Goal: Task Accomplishment & Management: Complete application form

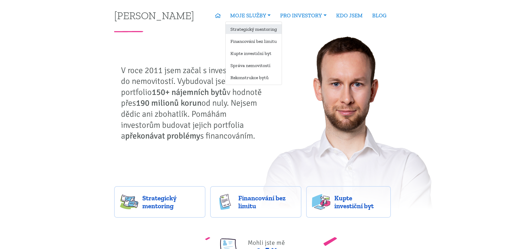
click at [253, 28] on link "Strategický mentoring" at bounding box center [254, 29] width 56 height 10
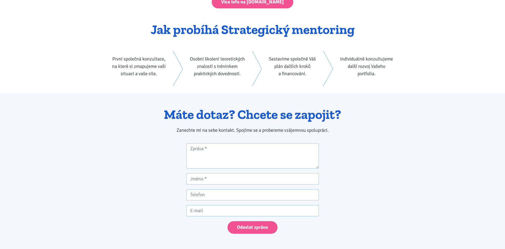
scroll to position [832, 0]
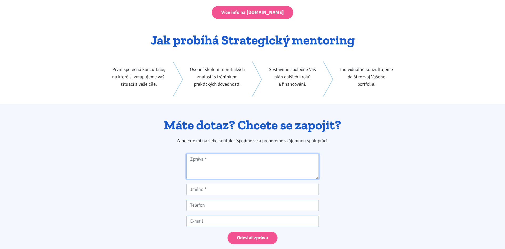
click at [213, 154] on textarea "Kontaktní formulář" at bounding box center [253, 167] width 132 height 26
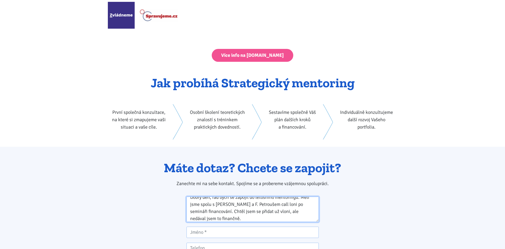
scroll to position [778, 0]
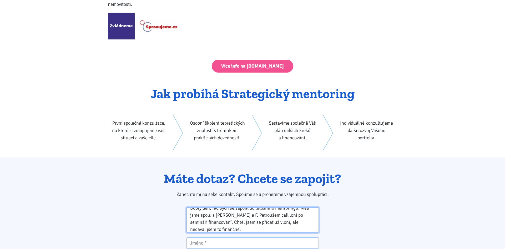
click at [228, 208] on textarea "Dobrý den, rád bych se zapojil do letošního mentoringu. Měli jsme spolu s [PERS…" at bounding box center [253, 221] width 132 height 26
click at [270, 215] on textarea "Dobrý den [PERSON_NAME], vážně uvažuji že bych se zapojil do letošního mentorin…" at bounding box center [253, 221] width 132 height 26
click at [269, 215] on textarea "Dobrý den [PERSON_NAME], vážně uvažuji že bych se zapojil do letošního mentorin…" at bounding box center [253, 221] width 132 height 26
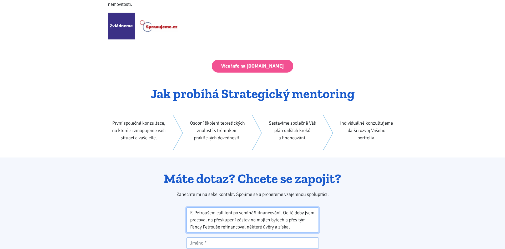
click at [213, 208] on textarea "Dobrý den [PERSON_NAME], vážně uvažuji že bych se zapojil do letošního mentorin…" at bounding box center [253, 221] width 132 height 26
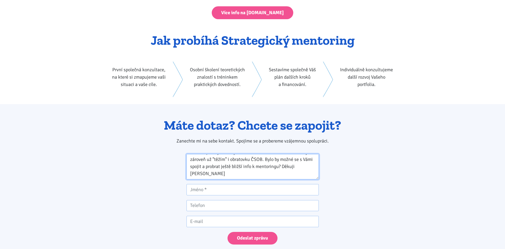
scroll to position [832, 0]
type textarea "Dobrý den [PERSON_NAME], vážně uvažuji že bych se zapojil do letošního mentorin…"
click at [217, 184] on input "Kontaktní formulář" at bounding box center [253, 189] width 132 height 11
type input "[PERSON_NAME]"
type input "797843583"
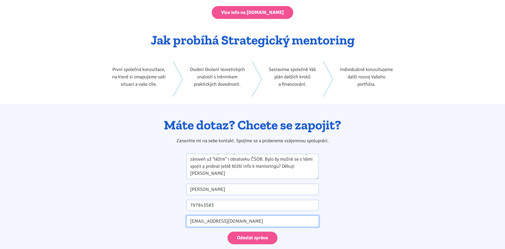
type input "[EMAIL_ADDRESS][DOMAIN_NAME]"
click at [234, 161] on textarea "Dobrý den [PERSON_NAME], vážně uvažuji že bych se zapojil do letošního mentorin…" at bounding box center [253, 167] width 132 height 26
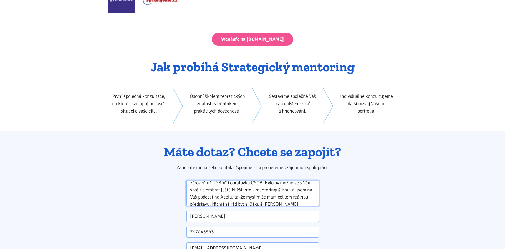
scroll to position [45, 0]
click at [231, 181] on textarea "Dobrý den [PERSON_NAME], vážně uvažuji že bych se zapojil do letošního mentorin…" at bounding box center [253, 194] width 132 height 26
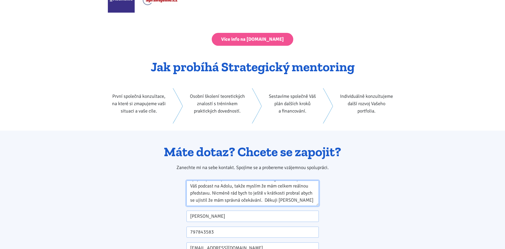
scroll to position [64, 0]
type textarea "Dobrý den [PERSON_NAME], vážně uvažuji že bych se zapojil do letošního mentorin…"
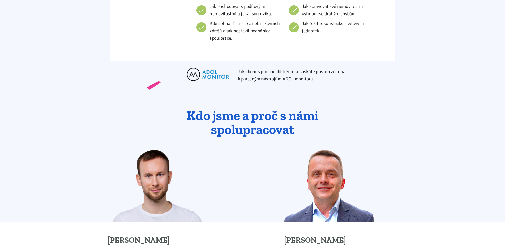
scroll to position [402, 0]
